Goal: Information Seeking & Learning: Find specific page/section

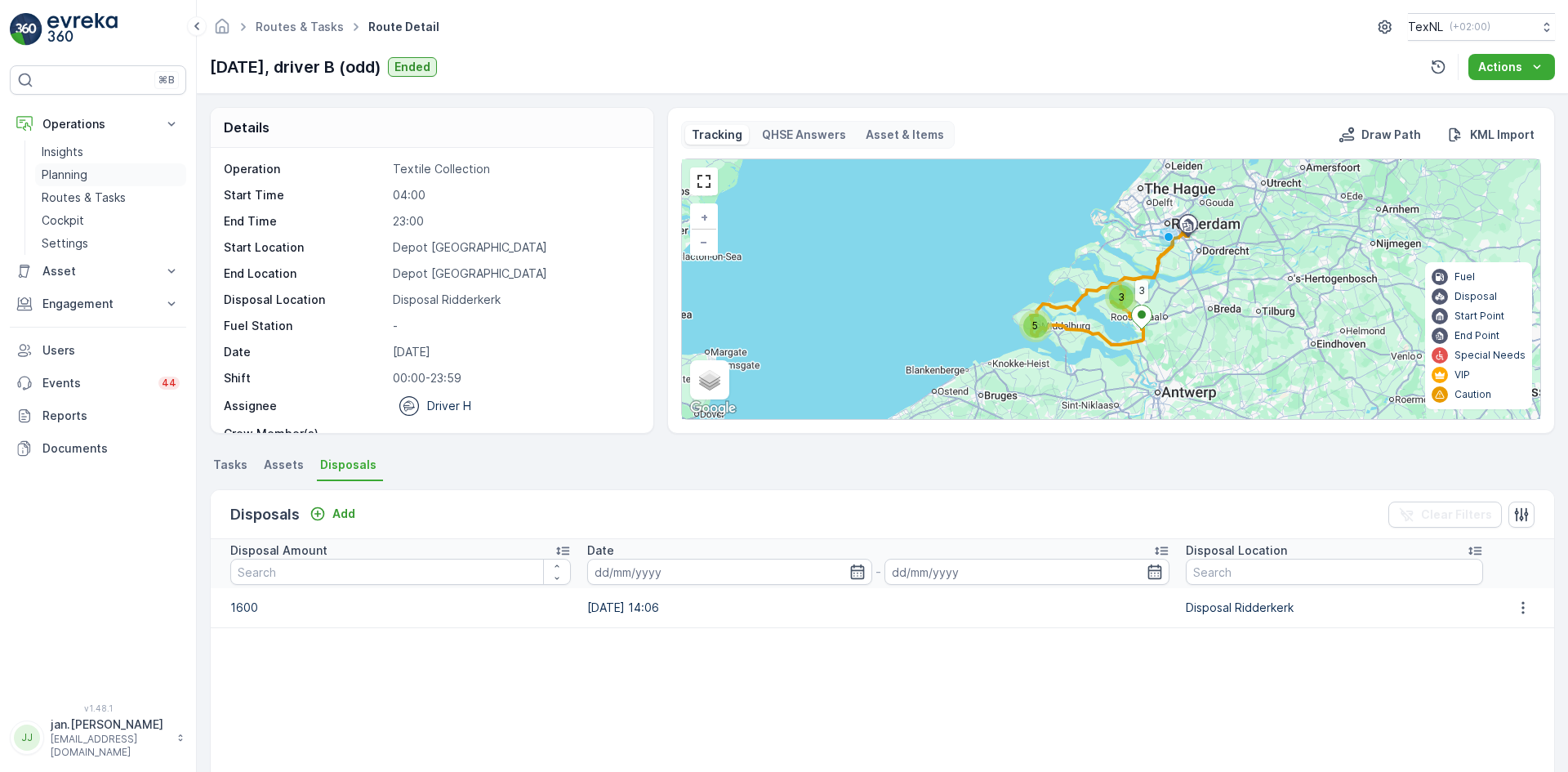
click at [75, 174] on p "Planning" at bounding box center [64, 174] width 46 height 16
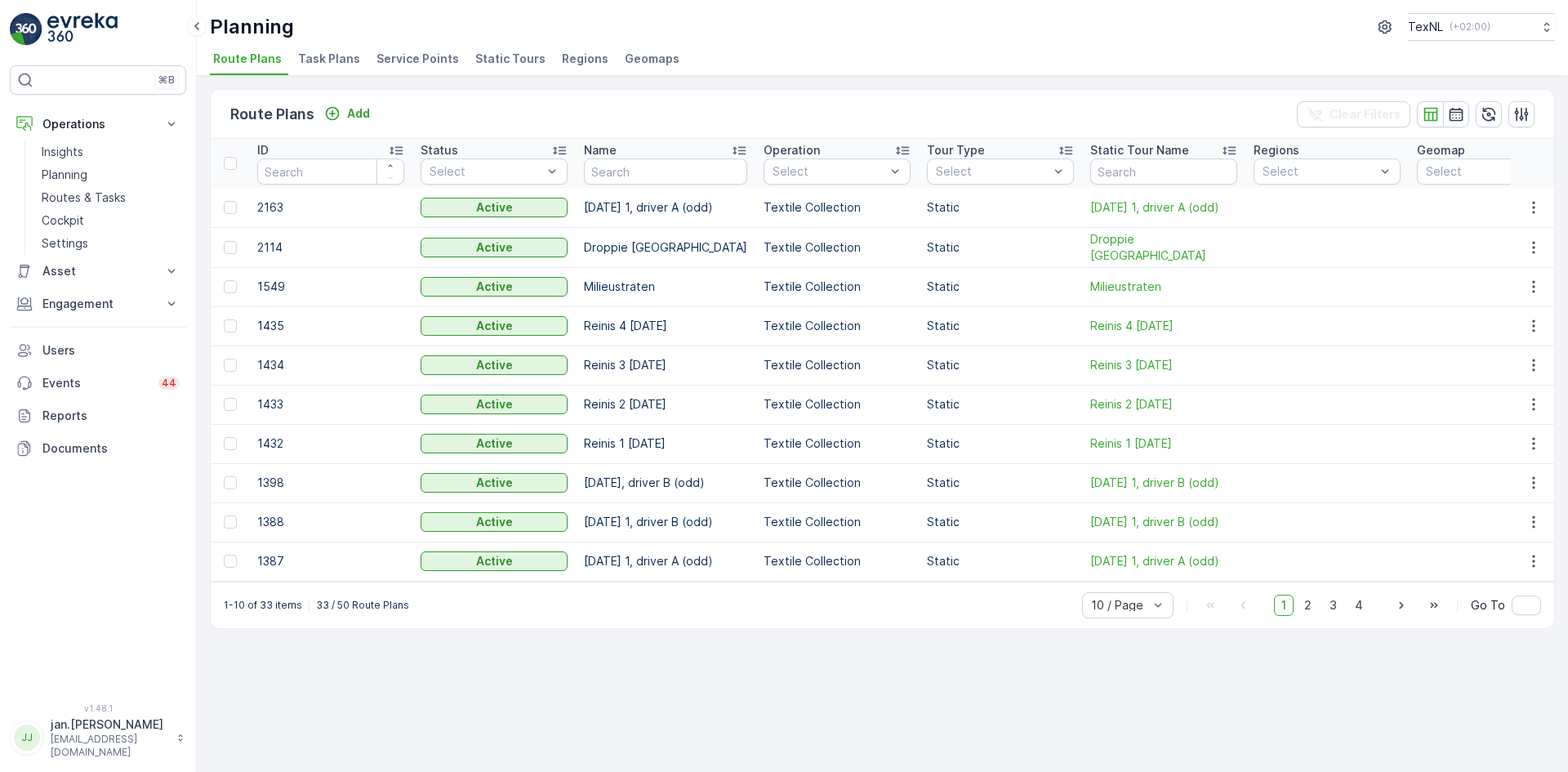
click at [423, 56] on span "Service Points" at bounding box center [418, 58] width 83 height 16
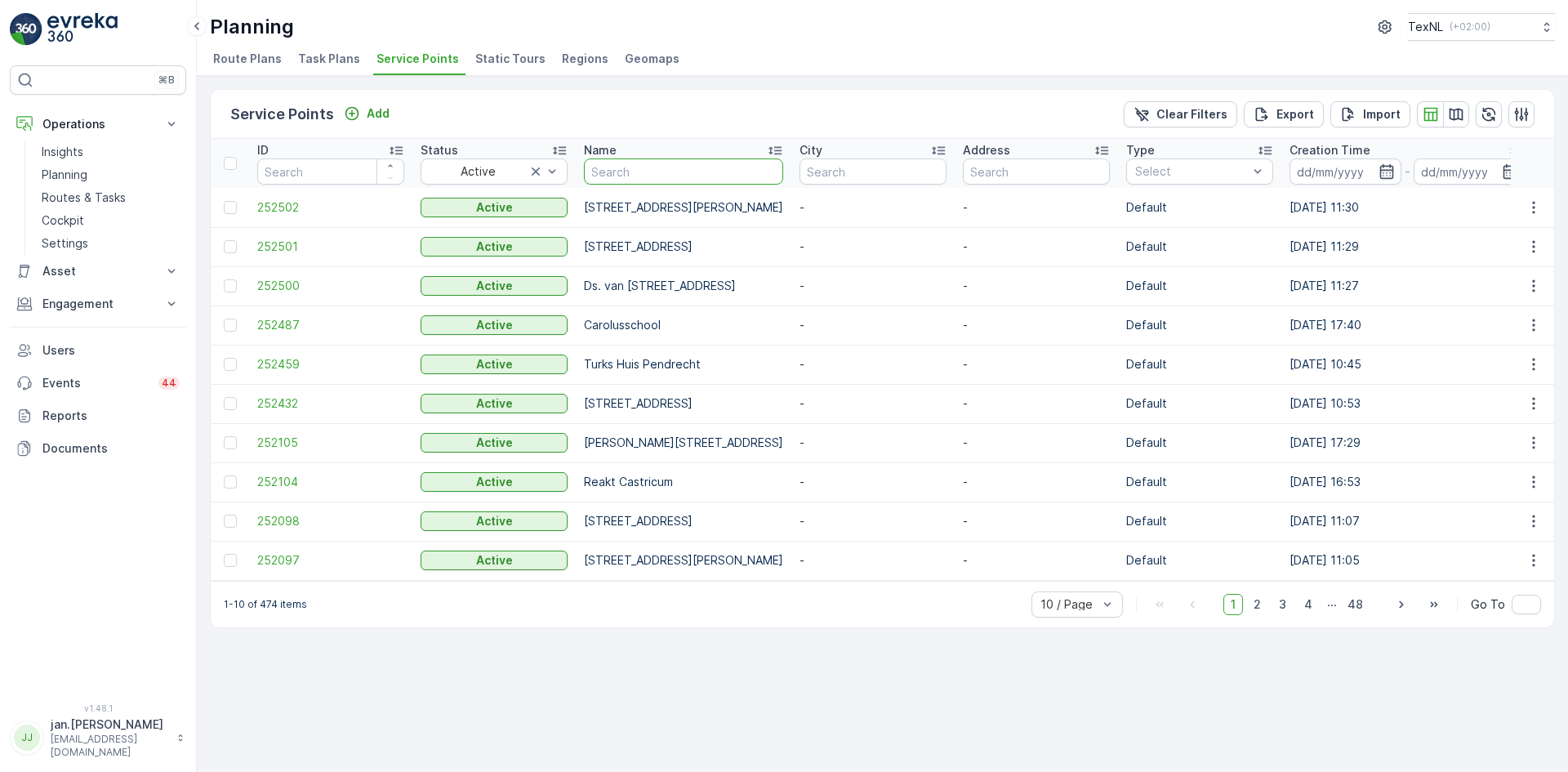
click at [646, 177] on input "text" at bounding box center [684, 171] width 200 height 26
click at [1110, 168] on input "text" at bounding box center [1037, 171] width 147 height 26
type input "veluwe"
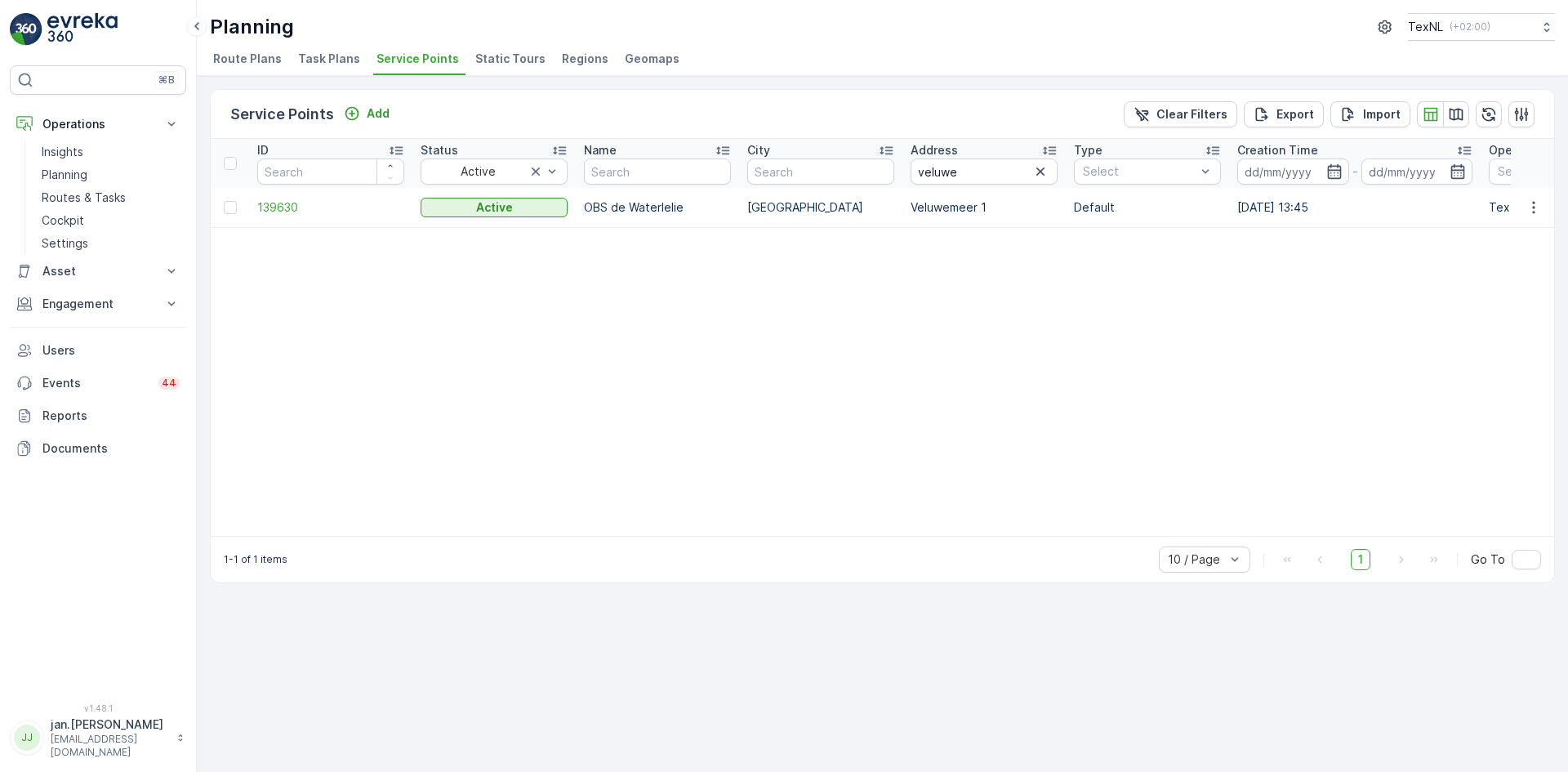
click at [277, 196] on td "139630" at bounding box center [331, 208] width 164 height 40
click at [275, 204] on span "139630" at bounding box center [331, 208] width 147 height 16
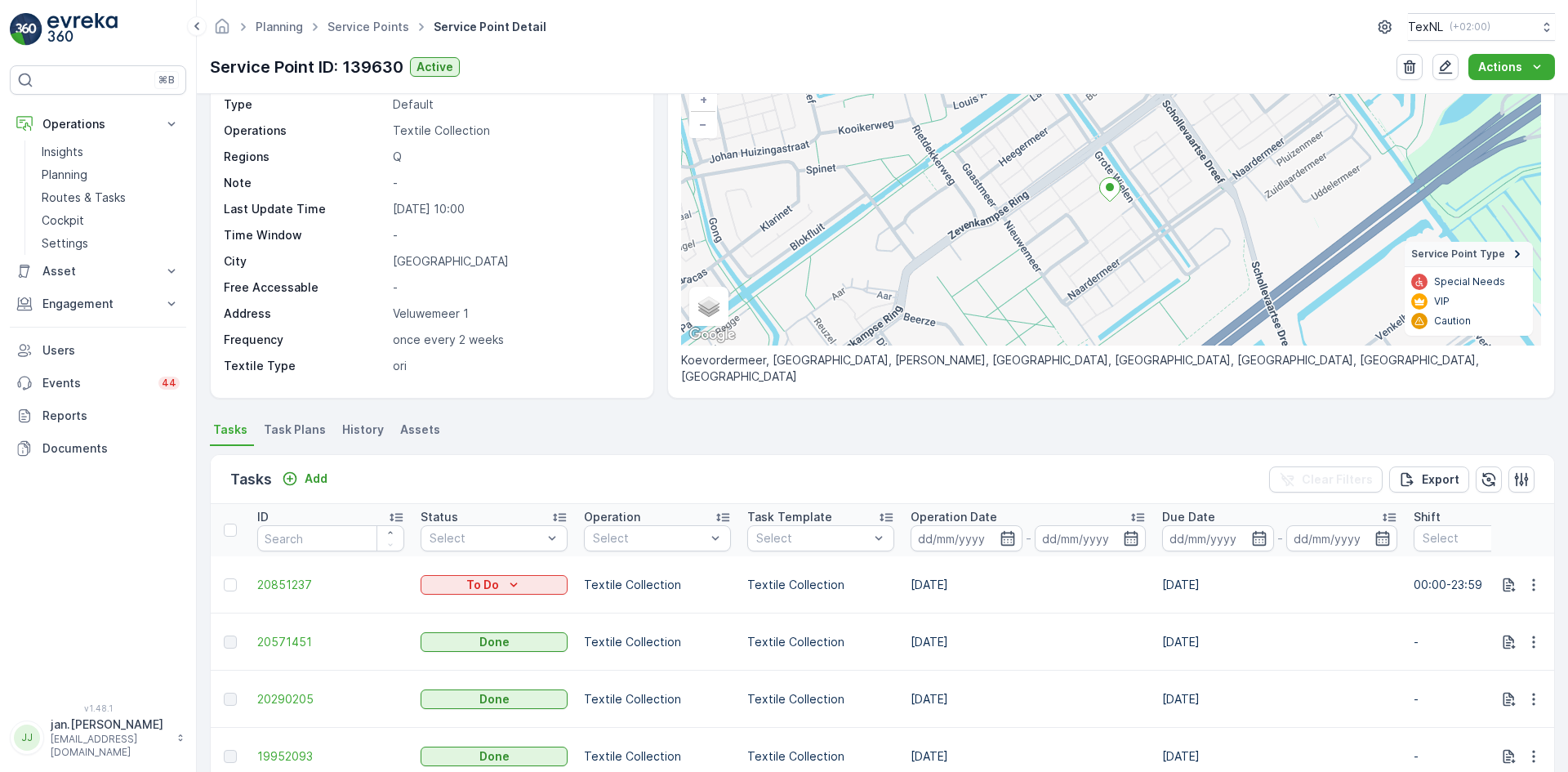
scroll to position [164, 0]
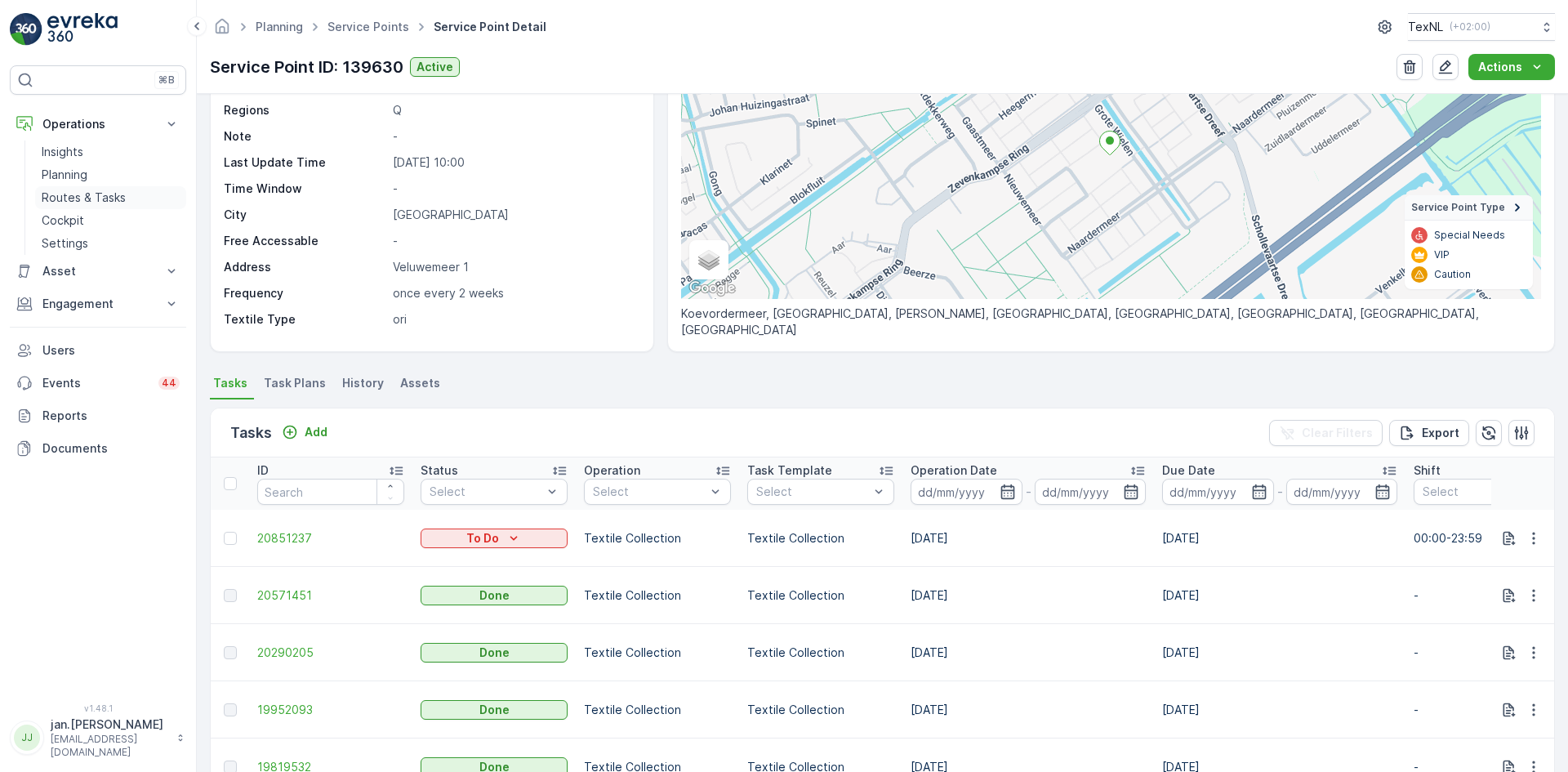
click at [58, 197] on p "Routes & Tasks" at bounding box center [84, 198] width 85 height 16
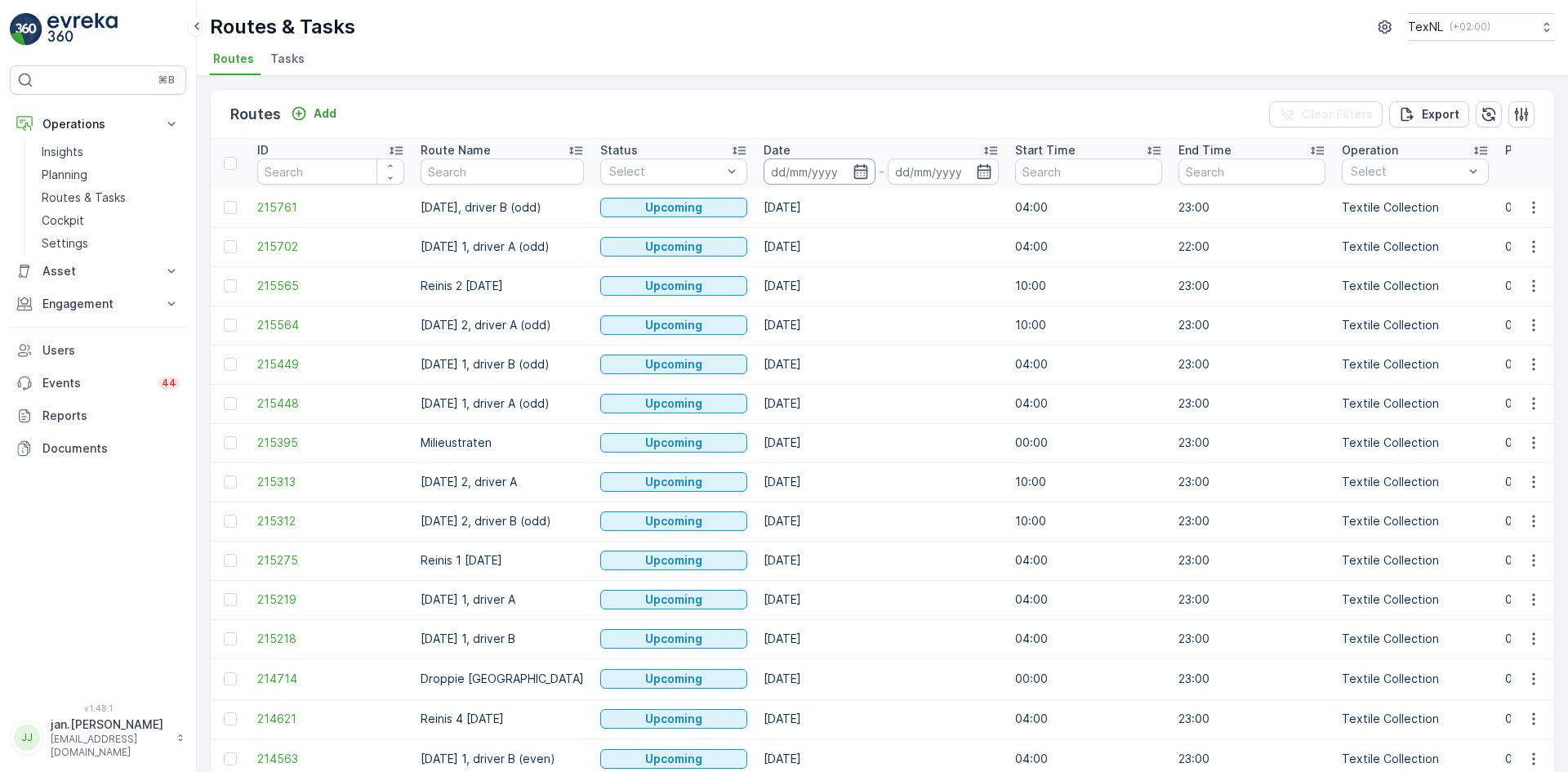
click at [834, 175] on input at bounding box center [819, 171] width 111 height 26
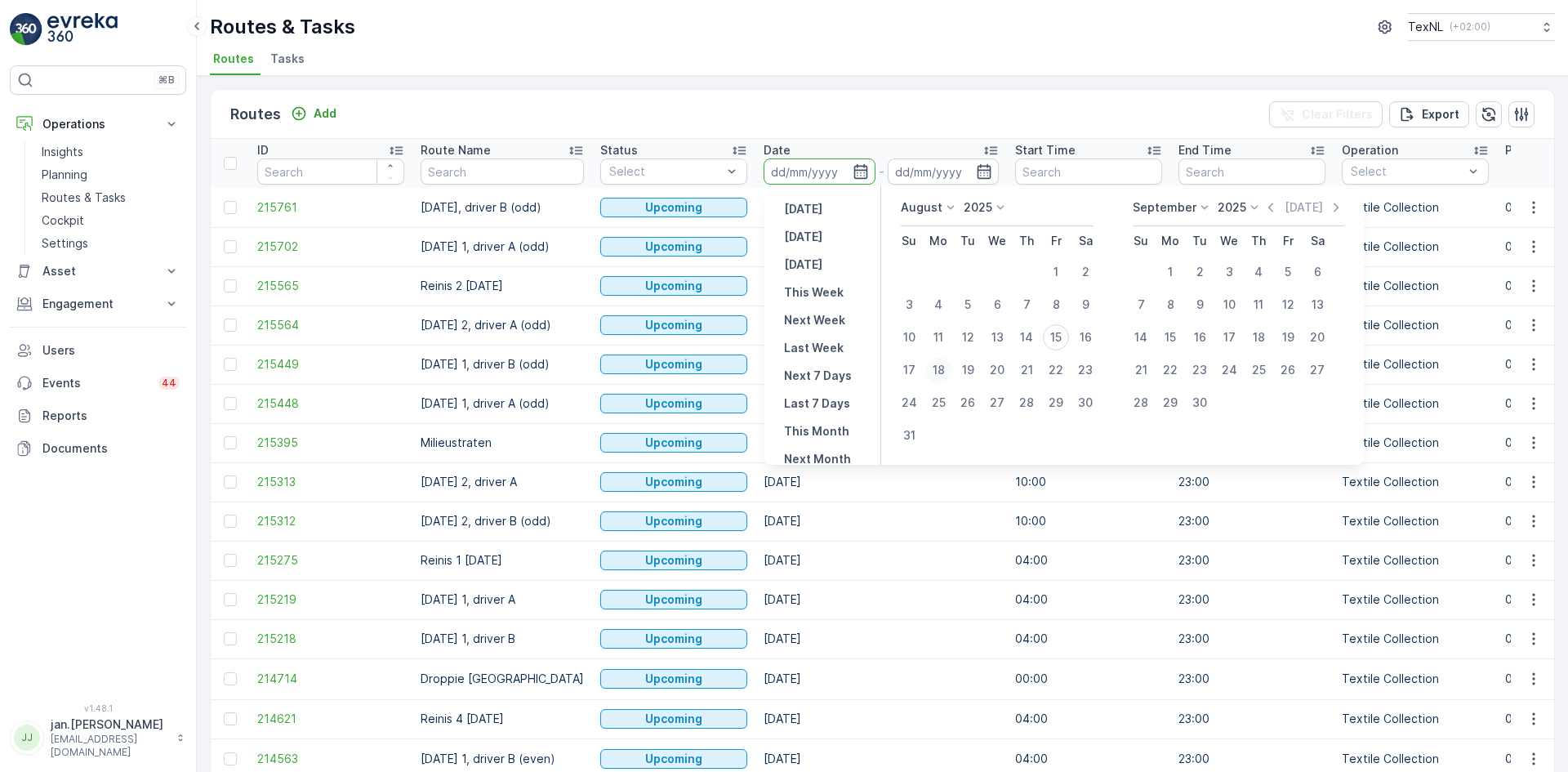
click at [941, 363] on div "18" at bounding box center [938, 369] width 26 height 26
type input "[DATE]"
click at [941, 363] on div "18" at bounding box center [938, 369] width 26 height 26
type input "[DATE]"
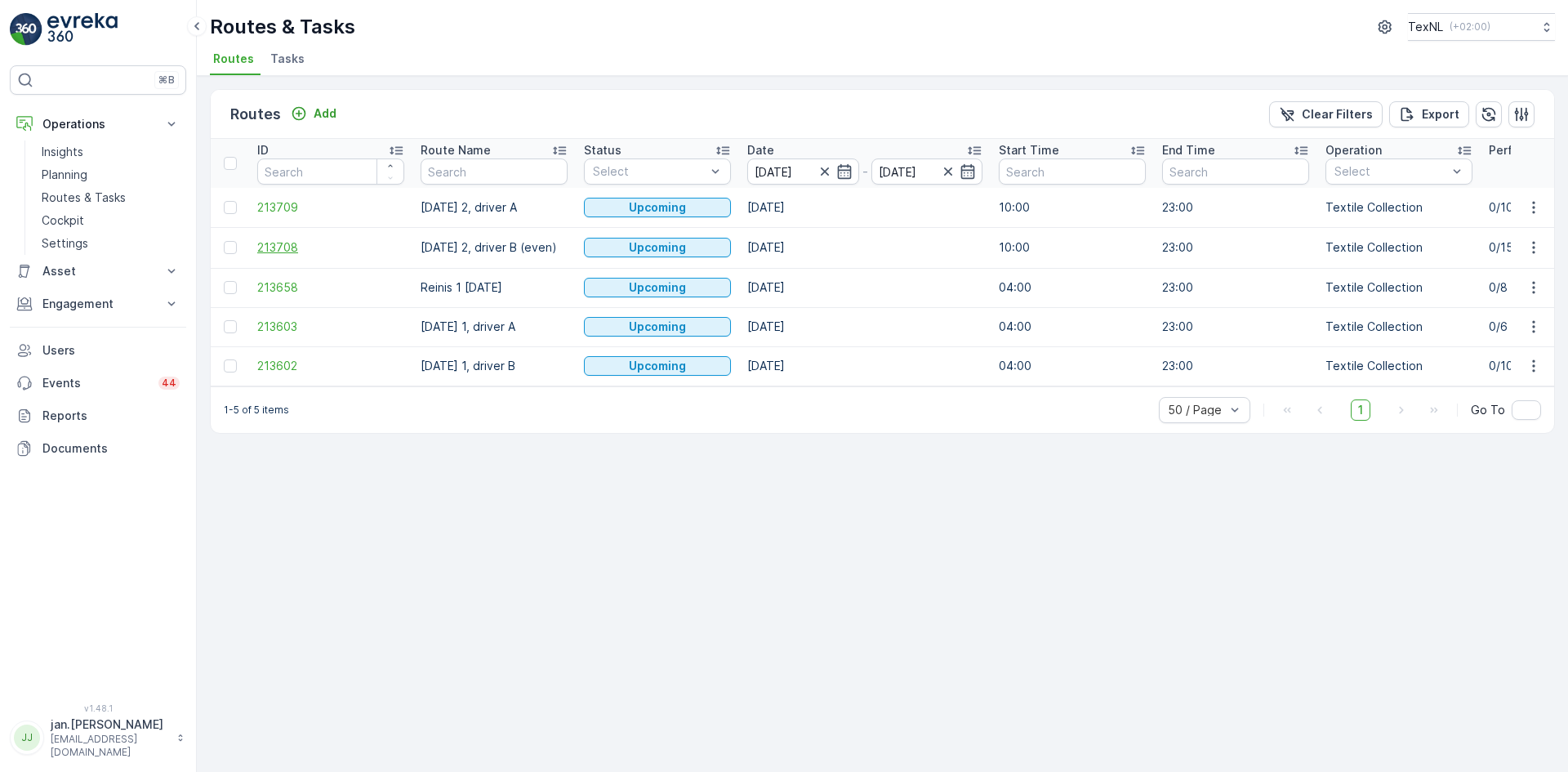
click at [290, 246] on span "213708" at bounding box center [331, 247] width 147 height 16
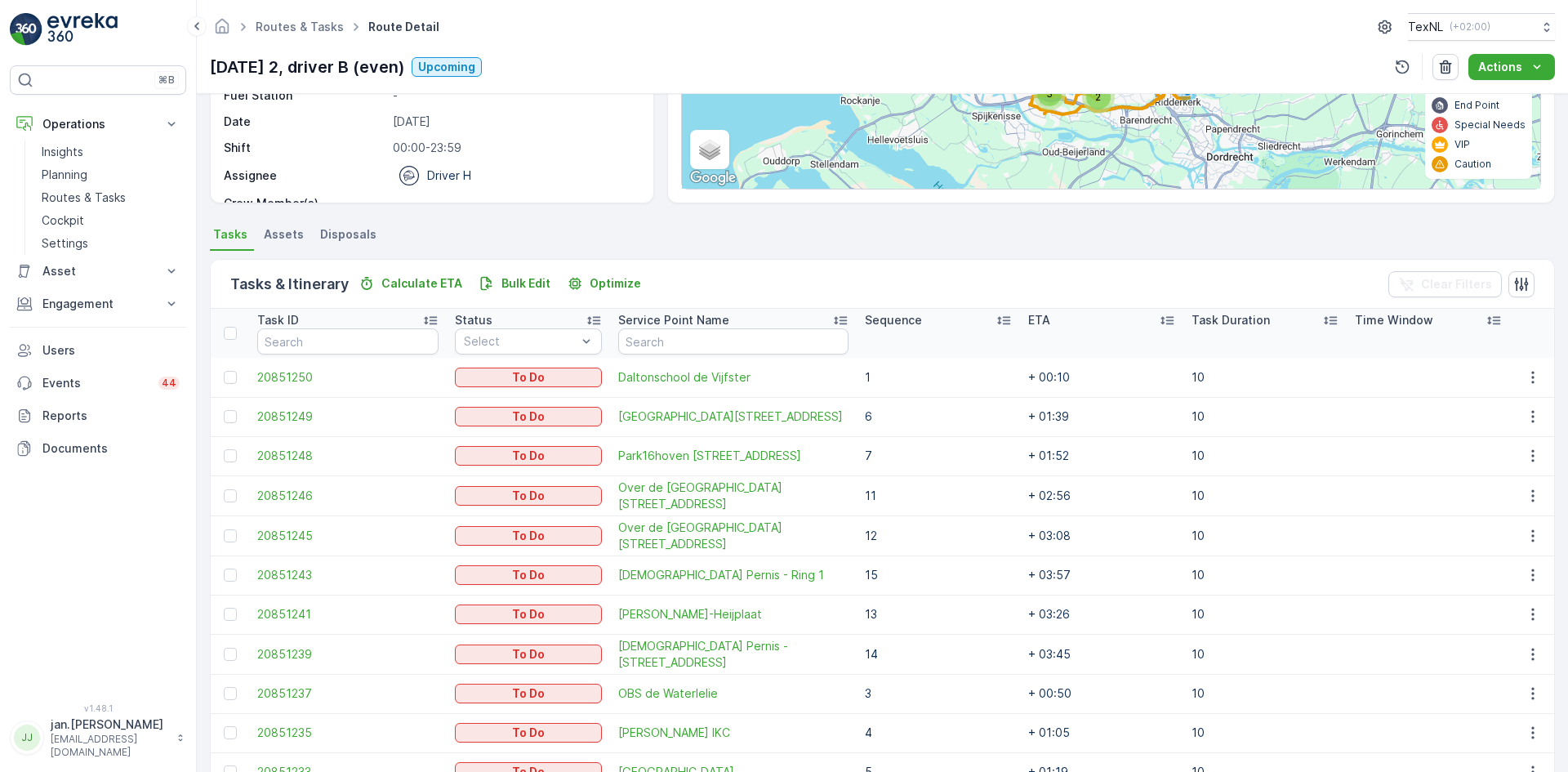
scroll to position [245, 0]
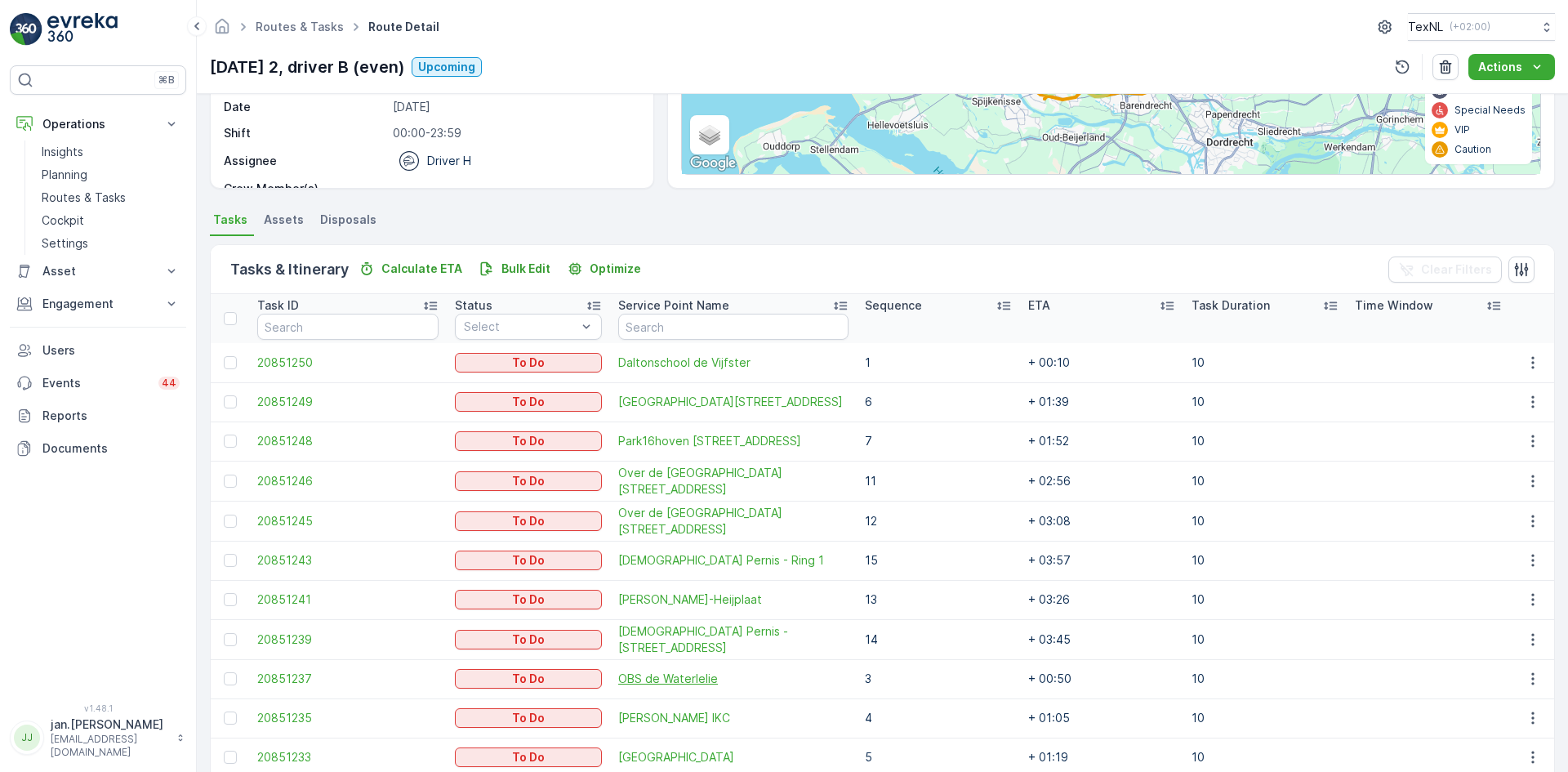
click at [674, 679] on span "OBS de Waterlelie" at bounding box center [734, 679] width 230 height 16
